Goal: Information Seeking & Learning: Learn about a topic

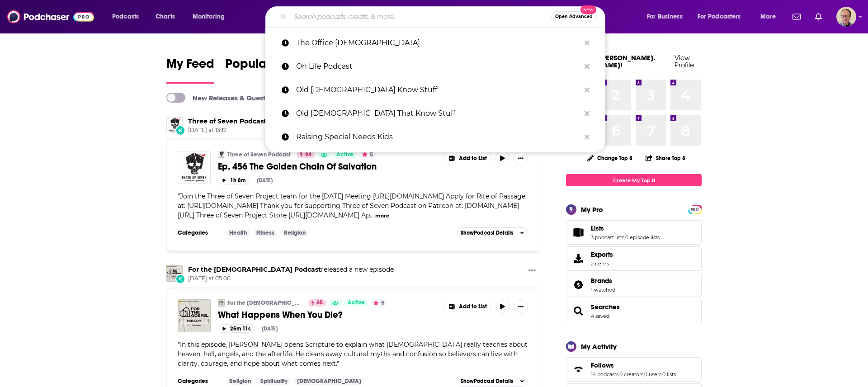
click at [326, 17] on input "Search podcasts, credits, & more..." at bounding box center [420, 16] width 261 height 14
click at [346, 87] on p "Old [DEMOGRAPHIC_DATA] Know Stuff" at bounding box center [438, 90] width 284 height 24
type input "Old [DEMOGRAPHIC_DATA] Know Stuff"
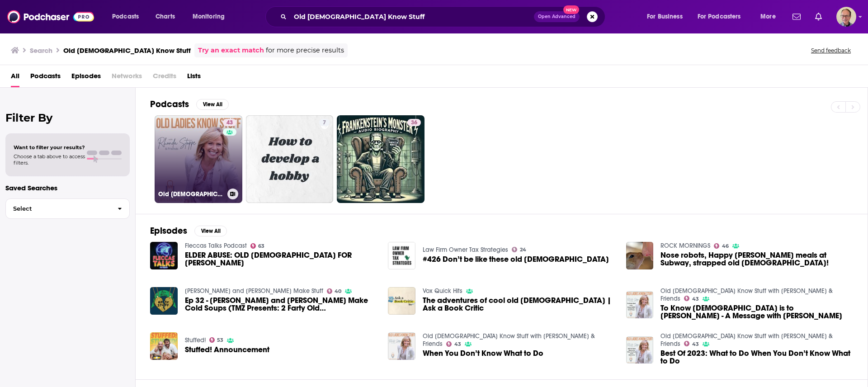
click at [203, 146] on link "43 Old [DEMOGRAPHIC_DATA] Know Stuff with [PERSON_NAME] & Friends" at bounding box center [199, 159] width 88 height 88
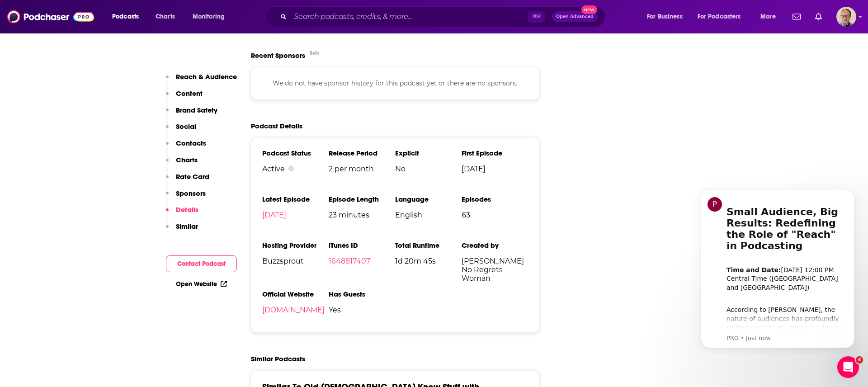
scroll to position [1132, 0]
